Goal: Task Accomplishment & Management: Manage account settings

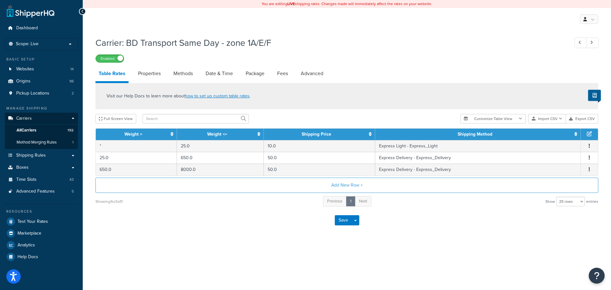
select select "25"
click at [30, 118] on span "Carriers" at bounding box center [24, 118] width 16 height 5
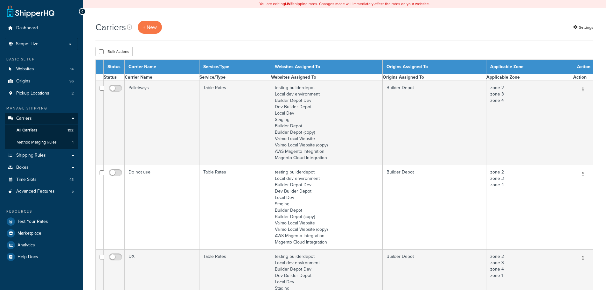
select select "15"
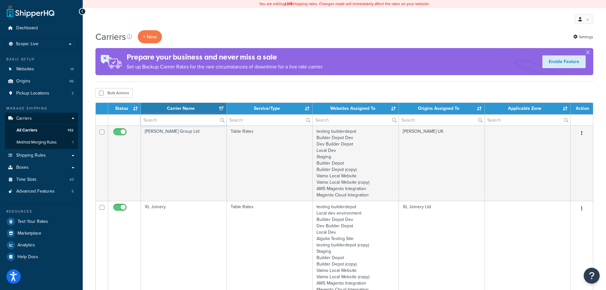
click at [155, 120] on input "text" at bounding box center [184, 120] width 86 height 11
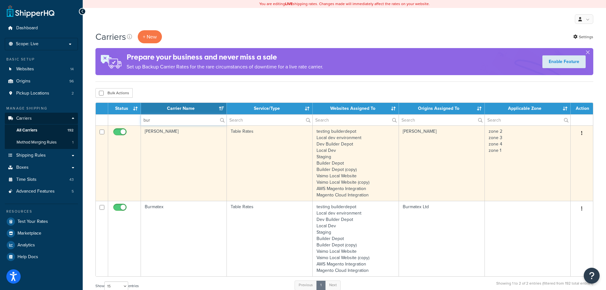
type input "bur"
click at [155, 175] on td "[PERSON_NAME]" at bounding box center [184, 162] width 86 height 75
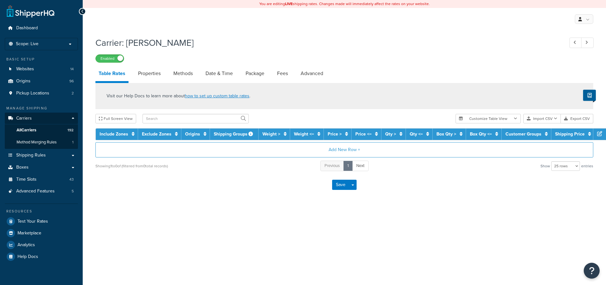
select select "25"
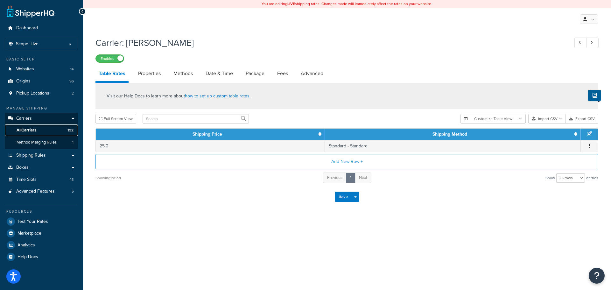
click at [30, 132] on span "All Carriers" at bounding box center [27, 130] width 20 height 5
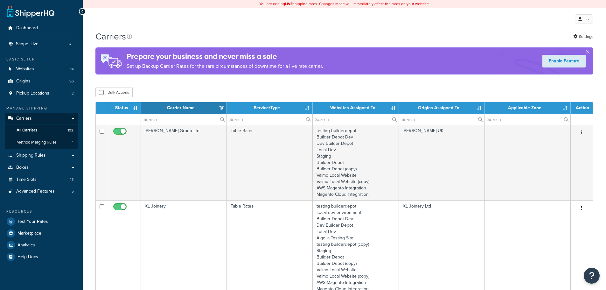
select select "15"
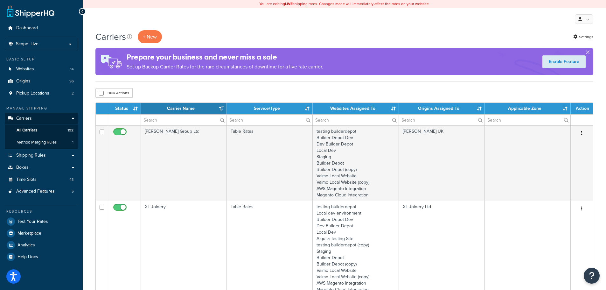
click at [161, 94] on div "Bulk Actions Duplicate Delete" at bounding box center [344, 93] width 498 height 10
click at [167, 116] on input "text" at bounding box center [183, 120] width 85 height 11
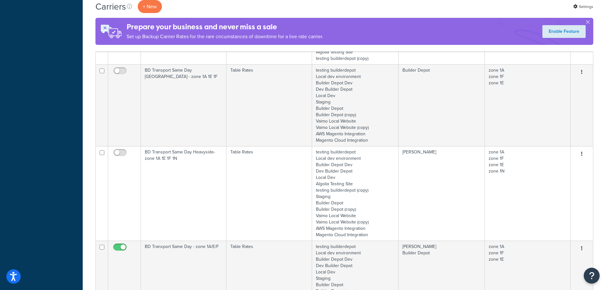
scroll to position [541, 0]
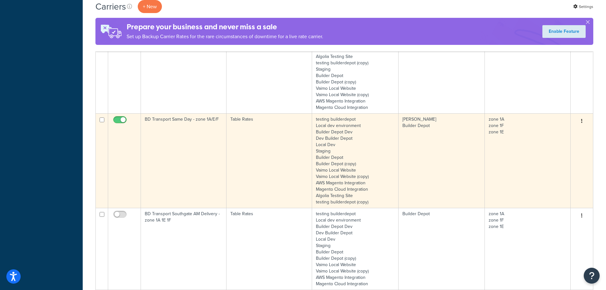
type input "1a"
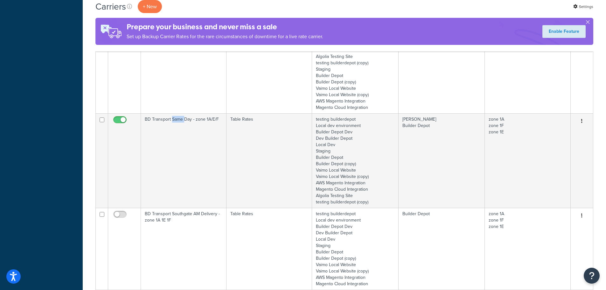
click at [179, 161] on td "BD Transport Same Day - zone 1A/E/F" at bounding box center [184, 160] width 86 height 95
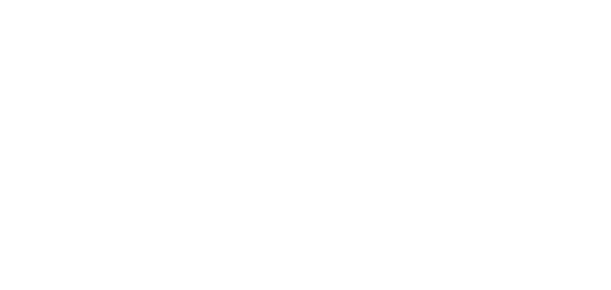
select select "25"
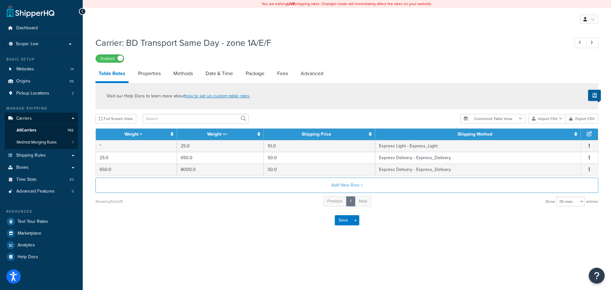
click at [222, 213] on div "Save Save Dropdown Save and Edit" at bounding box center [346, 220] width 503 height 26
click at [153, 71] on link "Properties" at bounding box center [149, 73] width 29 height 15
select select "HIGHEST"
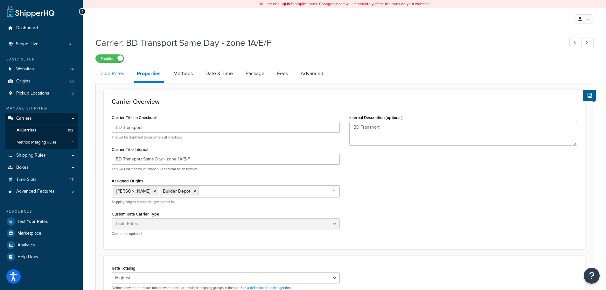
click at [111, 74] on link "Table Rates" at bounding box center [111, 73] width 32 height 15
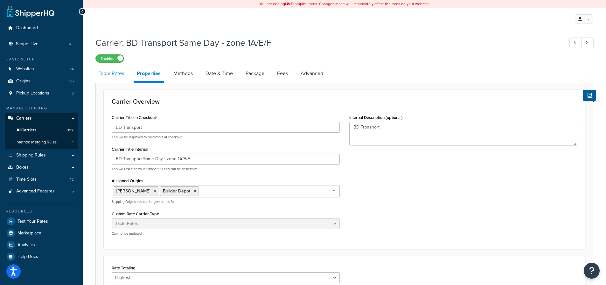
select select "25"
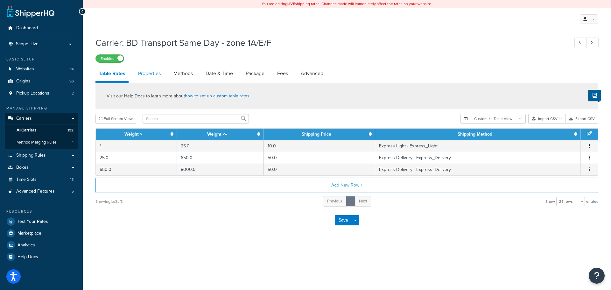
click at [157, 67] on link "Properties" at bounding box center [149, 73] width 29 height 15
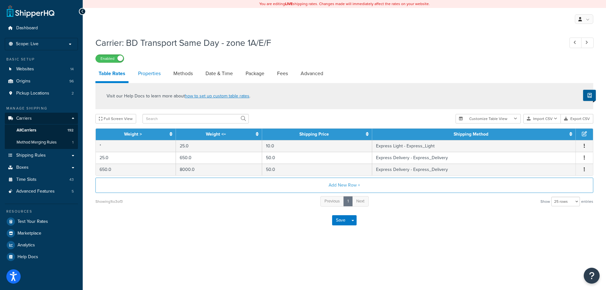
select select "HIGHEST"
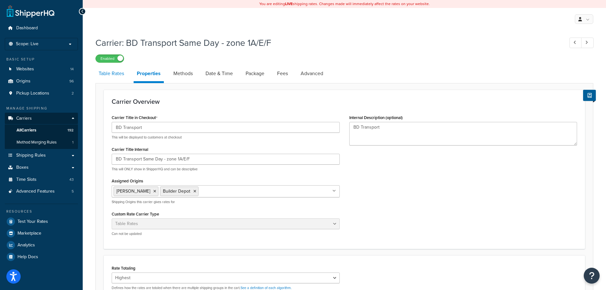
click at [103, 73] on link "Table Rates" at bounding box center [111, 73] width 32 height 15
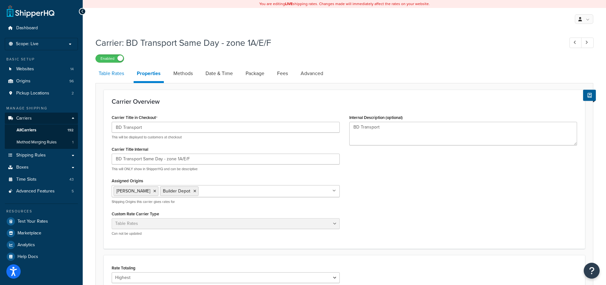
select select "25"
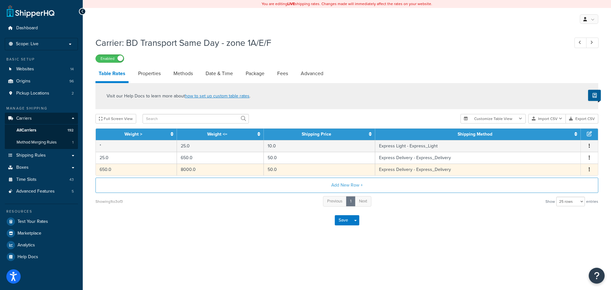
click at [185, 168] on td "8000.0" at bounding box center [220, 170] width 87 height 12
select select "134127"
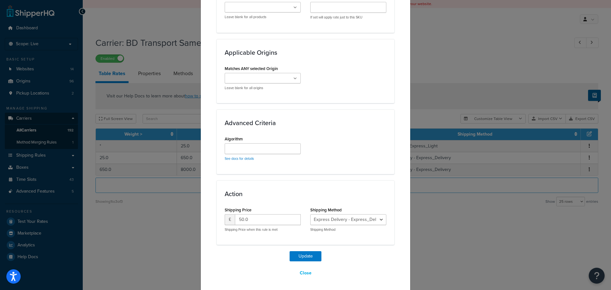
scroll to position [444, 0]
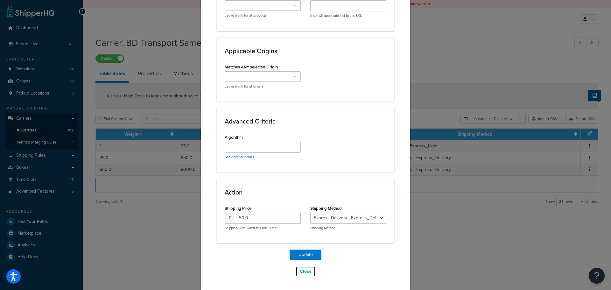
click at [302, 274] on button "Close" at bounding box center [306, 271] width 20 height 11
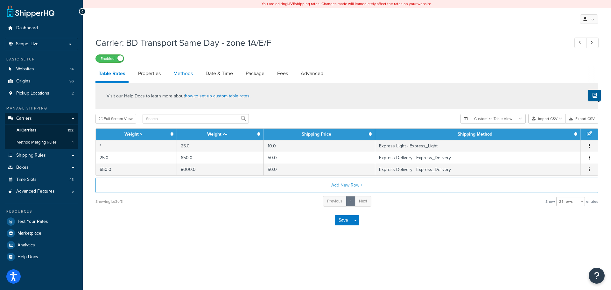
click at [177, 75] on link "Methods" at bounding box center [183, 73] width 26 height 15
select select "25"
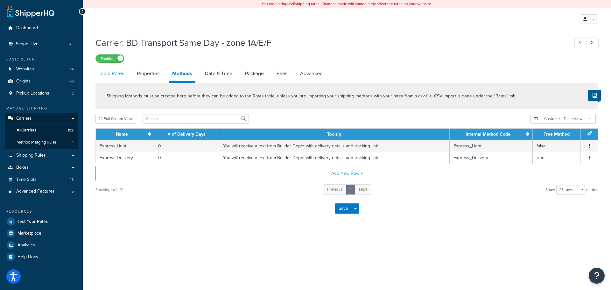
click at [117, 72] on link "Table Rates" at bounding box center [111, 73] width 32 height 15
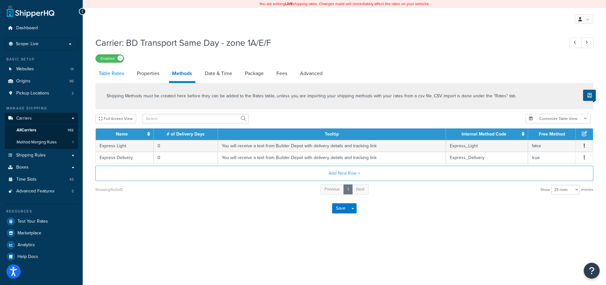
select select "25"
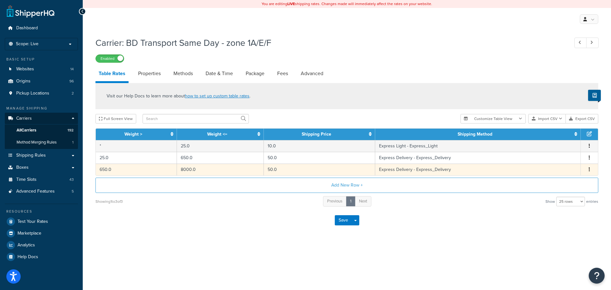
click at [205, 170] on td "8000.0" at bounding box center [220, 170] width 87 height 12
select select "134127"
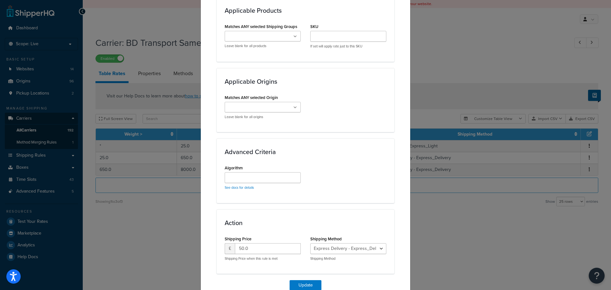
scroll to position [414, 0]
click at [290, 106] on ul at bounding box center [263, 107] width 76 height 11
click at [329, 124] on div "Applicable Origins Matches ANY selected Origin Unavailable Click and Collect Ne…" at bounding box center [306, 100] width 178 height 64
click at [255, 107] on input "Matches ANY selected Origin" at bounding box center [255, 107] width 56 height 7
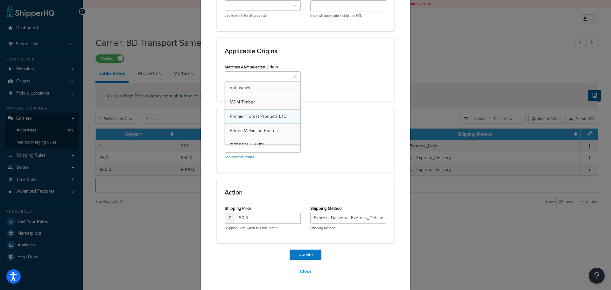
scroll to position [127, 0]
click at [312, 118] on h3 "Advanced Criteria" at bounding box center [306, 121] width 162 height 7
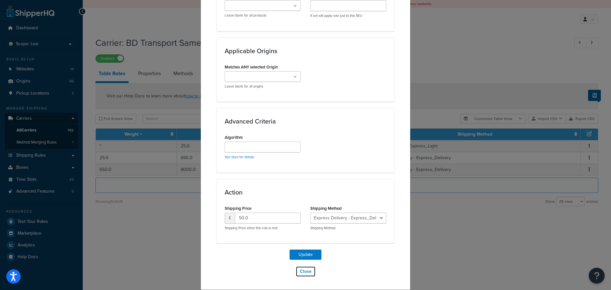
click at [298, 271] on button "Close" at bounding box center [306, 271] width 20 height 11
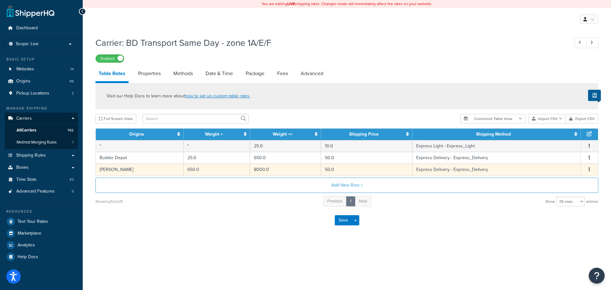
click at [189, 170] on td "650.0" at bounding box center [217, 170] width 67 height 12
select select "134127"
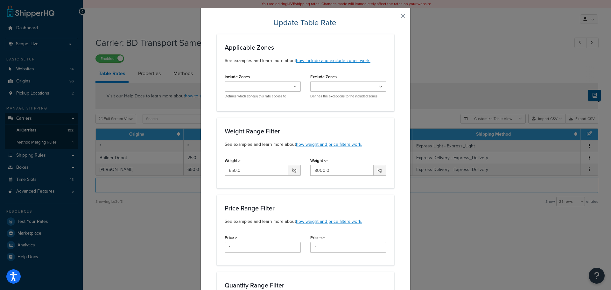
scroll to position [32, 0]
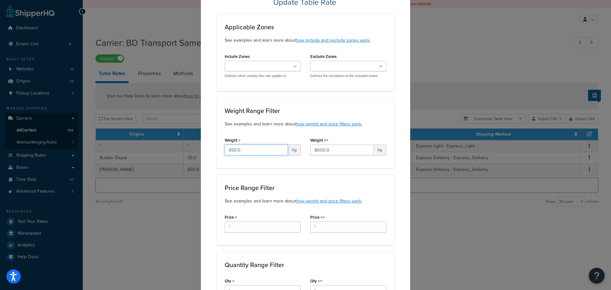
drag, startPoint x: 244, startPoint y: 149, endPoint x: 191, endPoint y: 151, distance: 53.2
click at [191, 151] on div "Update Table Rate Applicable Zones See examples and learn more about how includ…" at bounding box center [305, 145] width 611 height 290
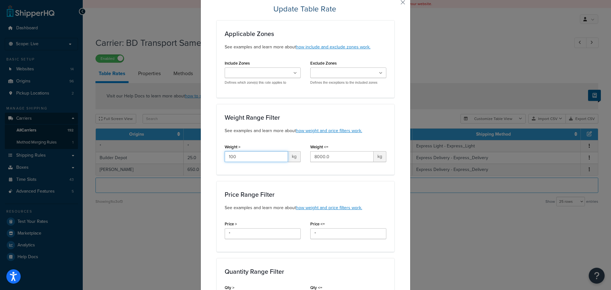
scroll to position [0, 0]
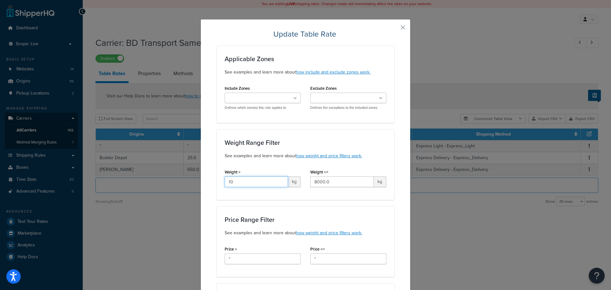
type input "1"
click at [269, 197] on div "Weight Range Filter See examples and learn more about how weight and price filt…" at bounding box center [306, 164] width 178 height 71
click at [247, 177] on input "Weight >" at bounding box center [256, 181] width 63 height 11
type input "*"
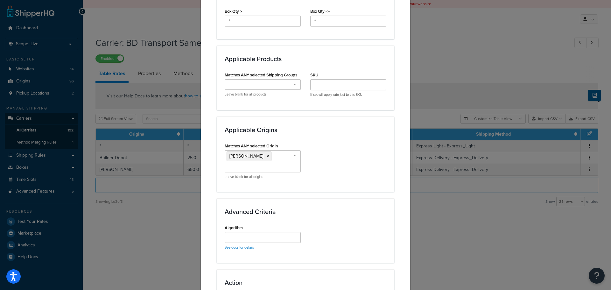
scroll to position [455, 0]
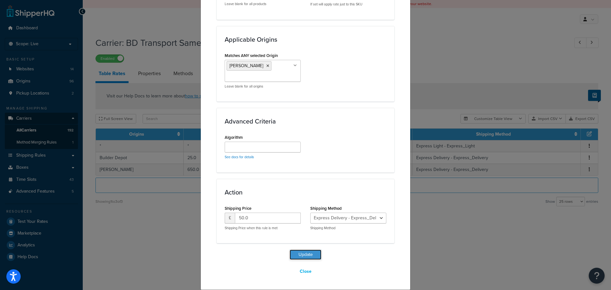
click at [302, 253] on button "Update" at bounding box center [306, 254] width 32 height 10
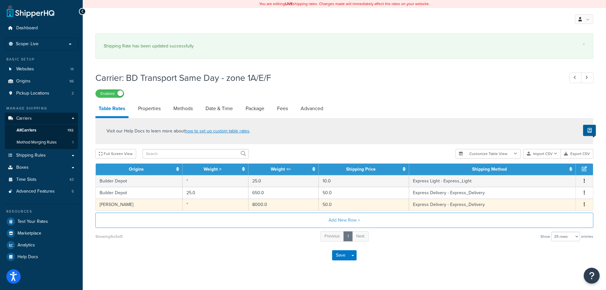
click at [183, 204] on td "*" at bounding box center [216, 205] width 66 height 12
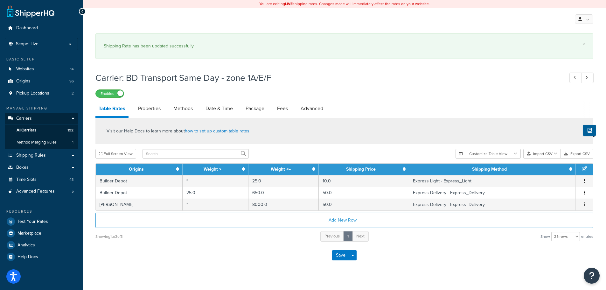
select select "134127"
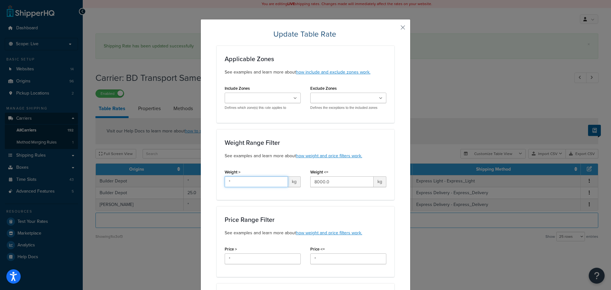
drag, startPoint x: 223, startPoint y: 177, endPoint x: 212, endPoint y: 177, distance: 10.8
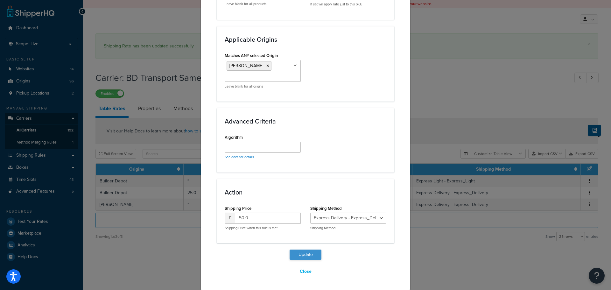
type input "100"
click at [312, 251] on button "Update" at bounding box center [306, 254] width 32 height 10
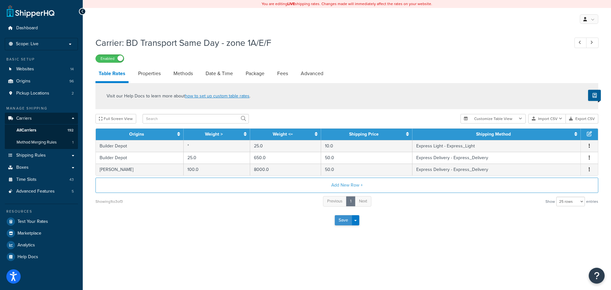
click at [343, 220] on button "Save" at bounding box center [343, 220] width 17 height 10
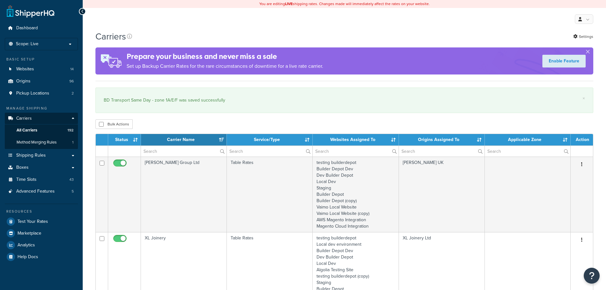
select select "15"
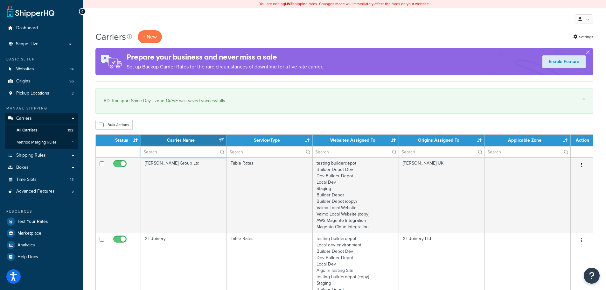
click at [158, 149] on input "text" at bounding box center [184, 151] width 86 height 11
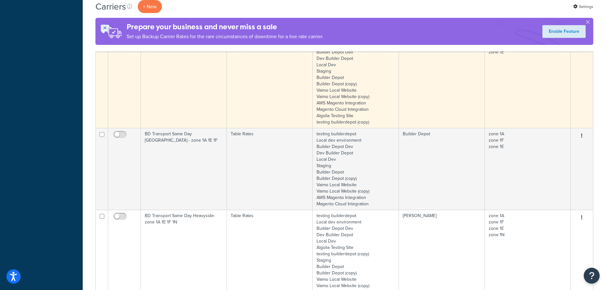
scroll to position [509, 0]
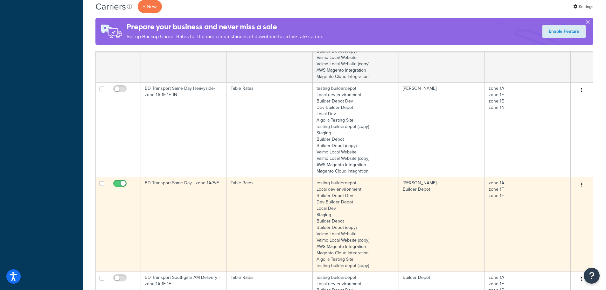
type input "1a"
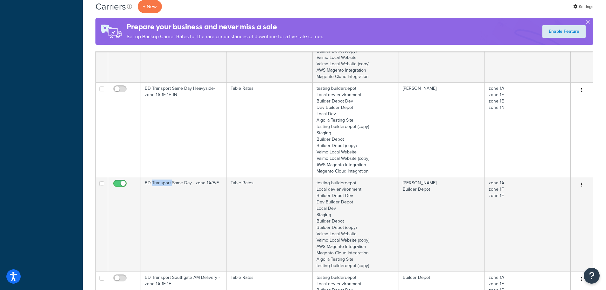
click at [163, 205] on td "BD Transport Same Day - zone 1A/E/F" at bounding box center [184, 224] width 86 height 95
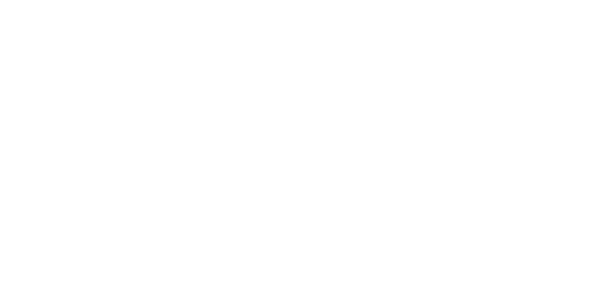
select select "25"
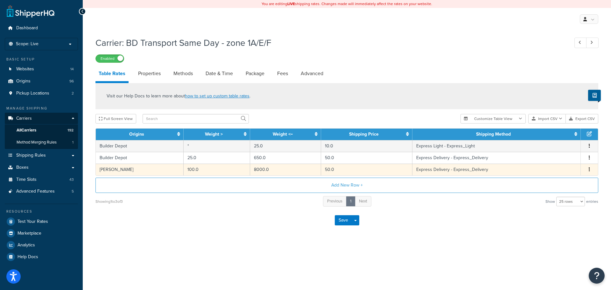
click at [187, 172] on td "100.0" at bounding box center [217, 170] width 67 height 12
select select "134127"
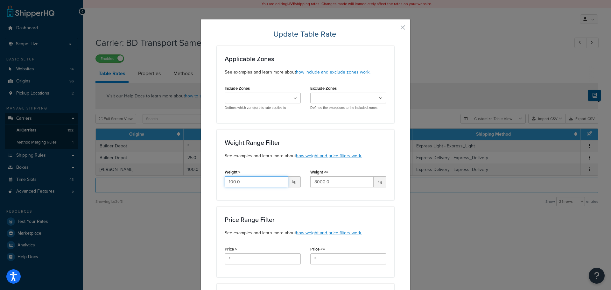
drag, startPoint x: 209, startPoint y: 183, endPoint x: 205, endPoint y: 182, distance: 3.5
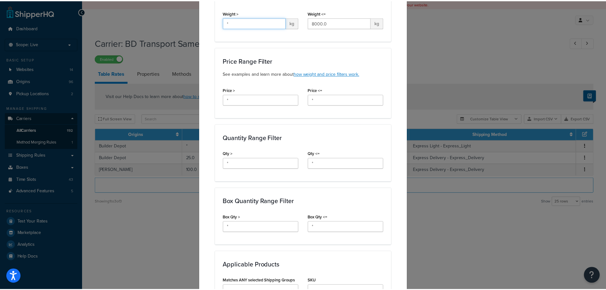
scroll to position [446, 0]
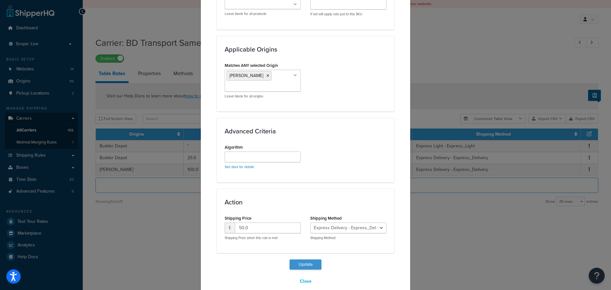
type input "*"
click at [308, 264] on button "Update" at bounding box center [306, 264] width 32 height 10
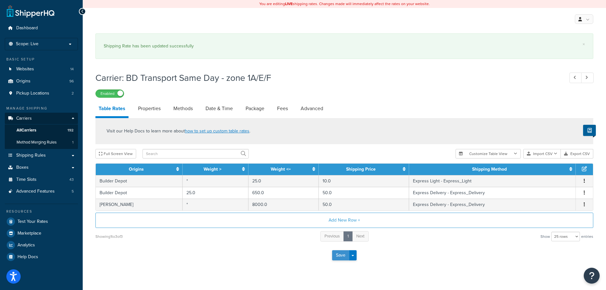
click at [344, 256] on button "Save" at bounding box center [340, 255] width 17 height 10
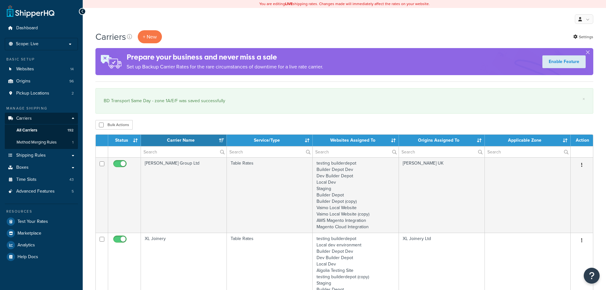
select select "15"
click at [162, 151] on input "text" at bounding box center [184, 151] width 86 height 11
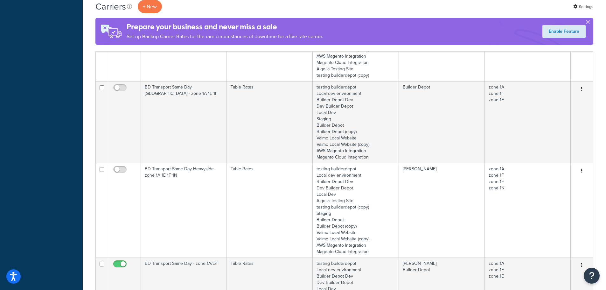
scroll to position [509, 0]
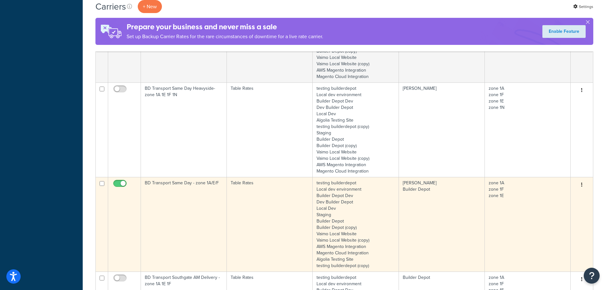
type input "1a"
click at [164, 195] on td "BD Transport Same Day - zone 1A/E/F" at bounding box center [184, 224] width 86 height 95
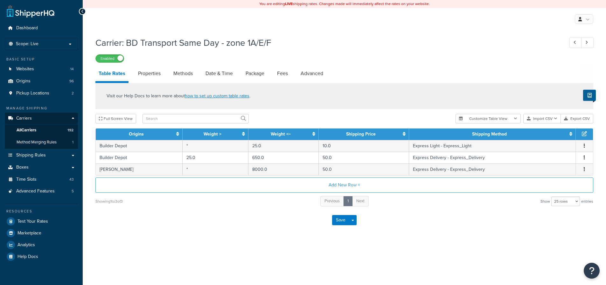
select select "25"
